Goal: Task Accomplishment & Management: Use online tool/utility

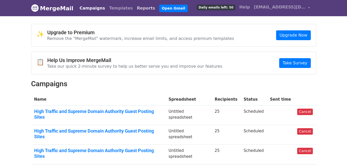
click at [135, 11] on link "Reports" at bounding box center [146, 8] width 22 height 10
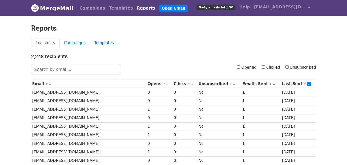
click at [265, 66] on input "Clicked" at bounding box center [263, 66] width 3 height 3
checkbox input "true"
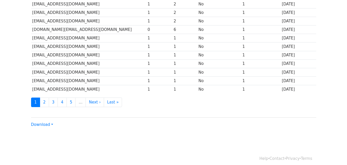
scroll to position [254, 0]
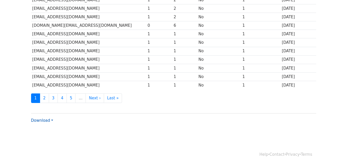
click at [44, 122] on link "Download" at bounding box center [42, 120] width 22 height 5
click at [44, 129] on link "CSV" at bounding box center [51, 130] width 41 height 8
